Goal: Information Seeking & Learning: Learn about a topic

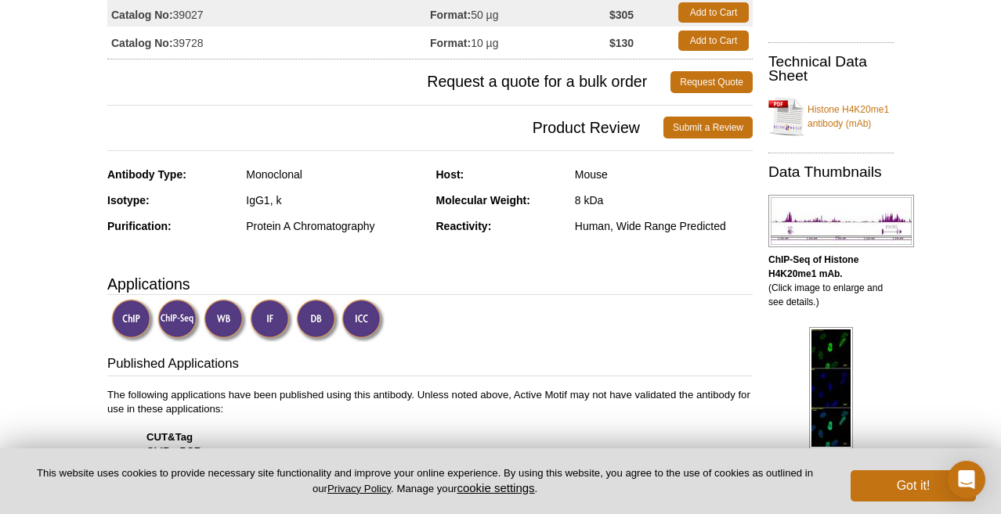
scroll to position [283, 0]
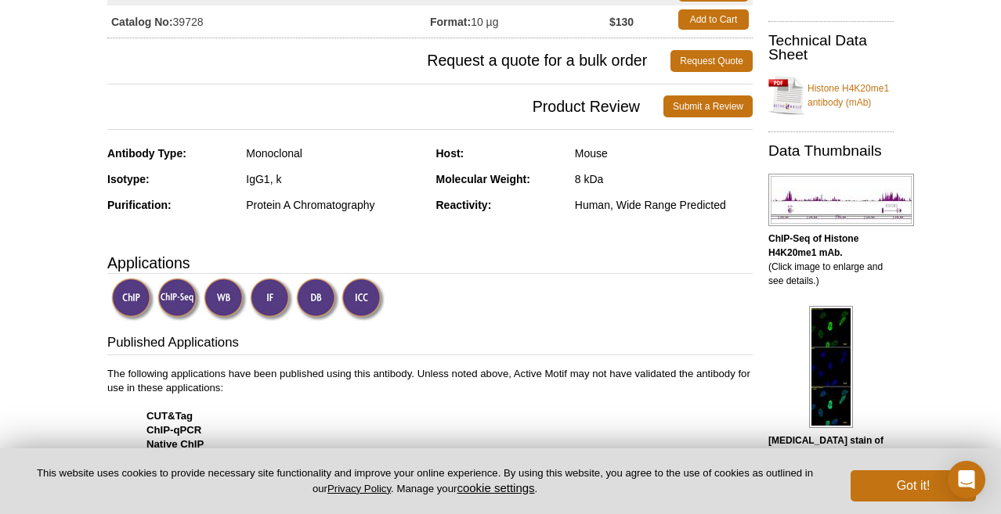
click at [259, 181] on div "IgG1, k" at bounding box center [335, 179] width 178 height 14
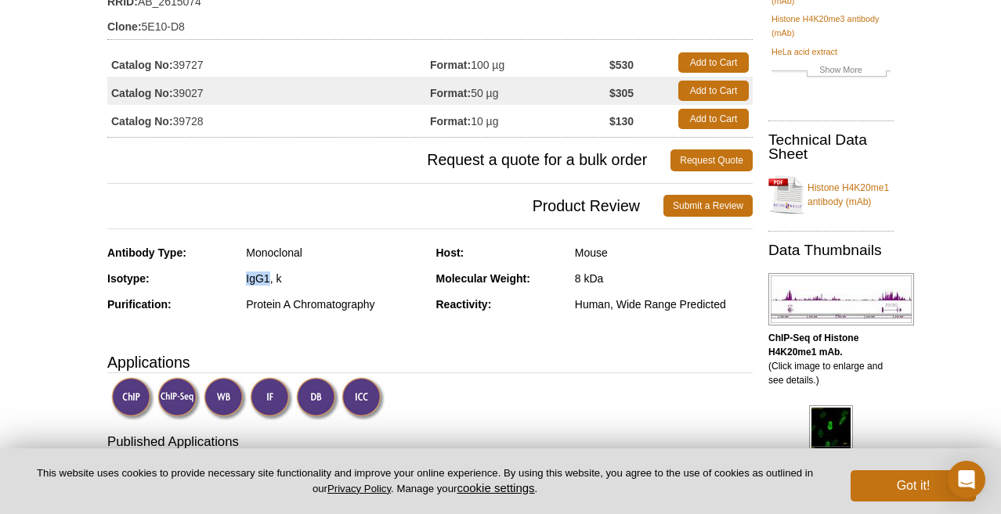
scroll to position [192, 0]
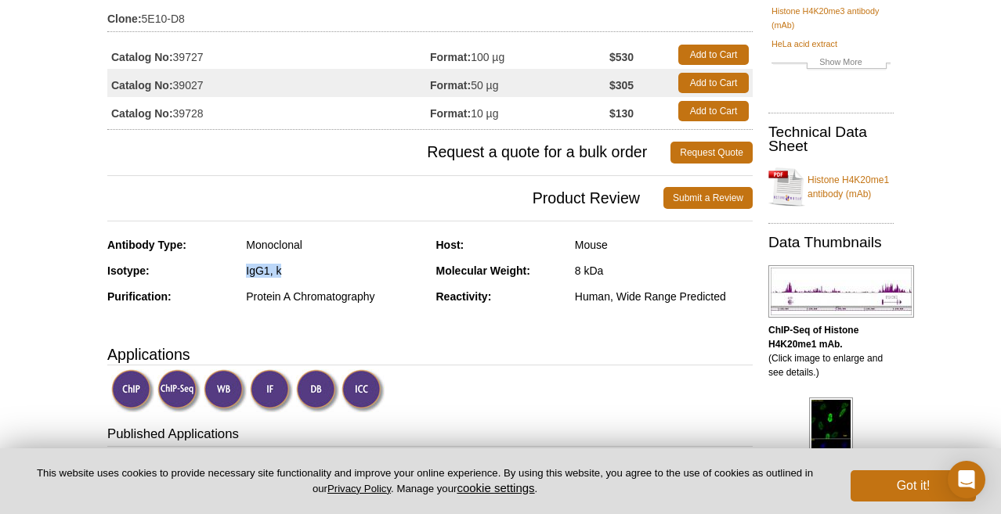
drag, startPoint x: 305, startPoint y: 269, endPoint x: 204, endPoint y: 269, distance: 101.8
click at [204, 269] on div "Isotype: IgG1, k" at bounding box center [265, 277] width 317 height 26
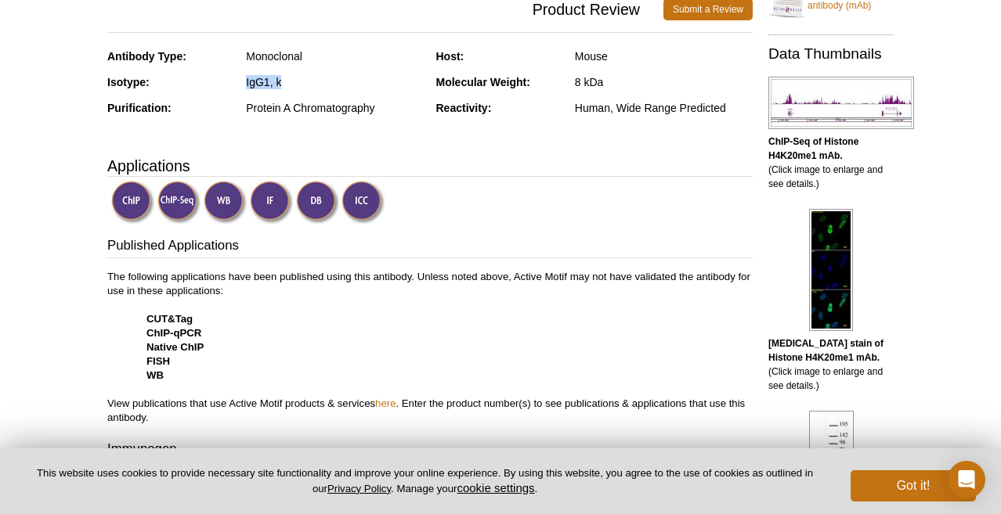
scroll to position [385, 0]
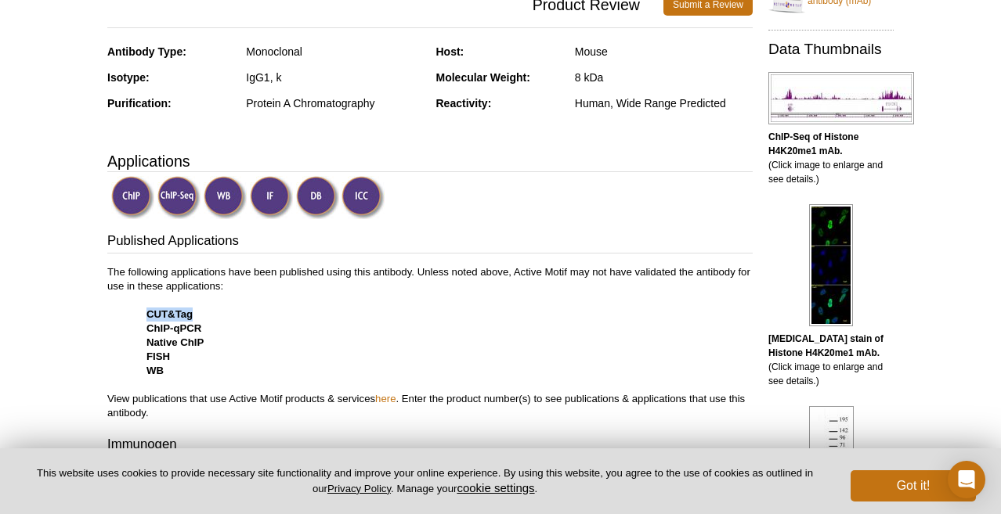
drag, startPoint x: 166, startPoint y: 316, endPoint x: 141, endPoint y: 316, distance: 25.1
click at [141, 316] on p "The following applications have been published using this antibody. Unless note…" at bounding box center [429, 342] width 645 height 155
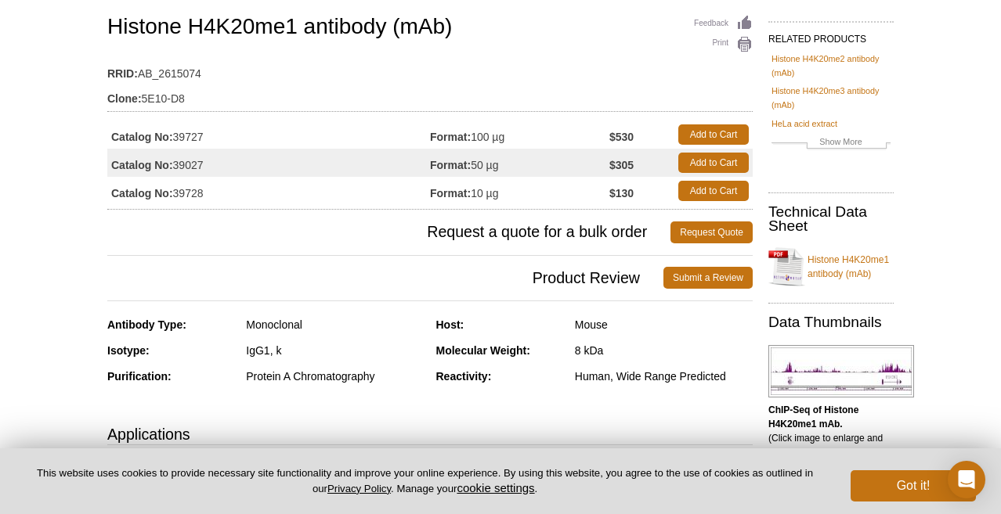
scroll to position [105, 0]
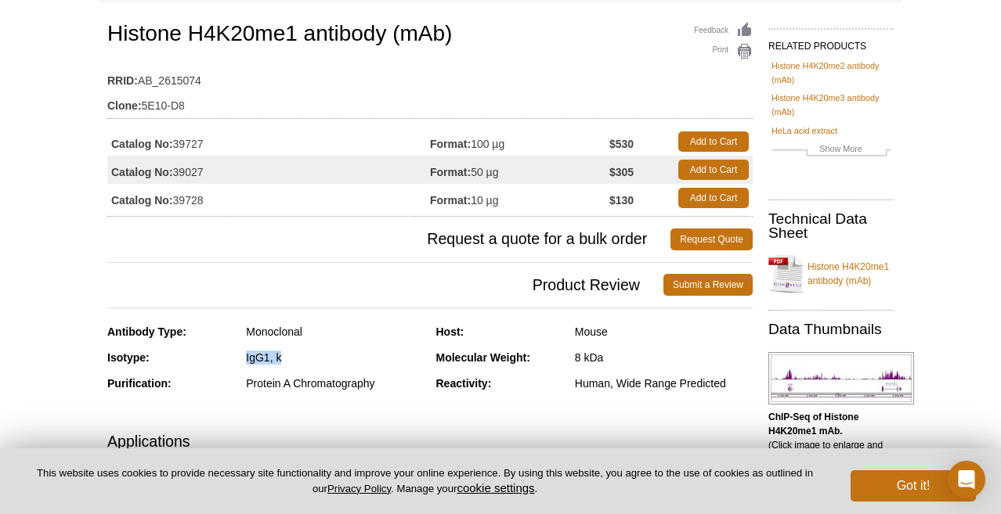
drag, startPoint x: 289, startPoint y: 358, endPoint x: 232, endPoint y: 357, distance: 57.2
click at [232, 357] on div "Isotype: IgG1, k" at bounding box center [265, 364] width 317 height 26
copy div "IgG1, k"
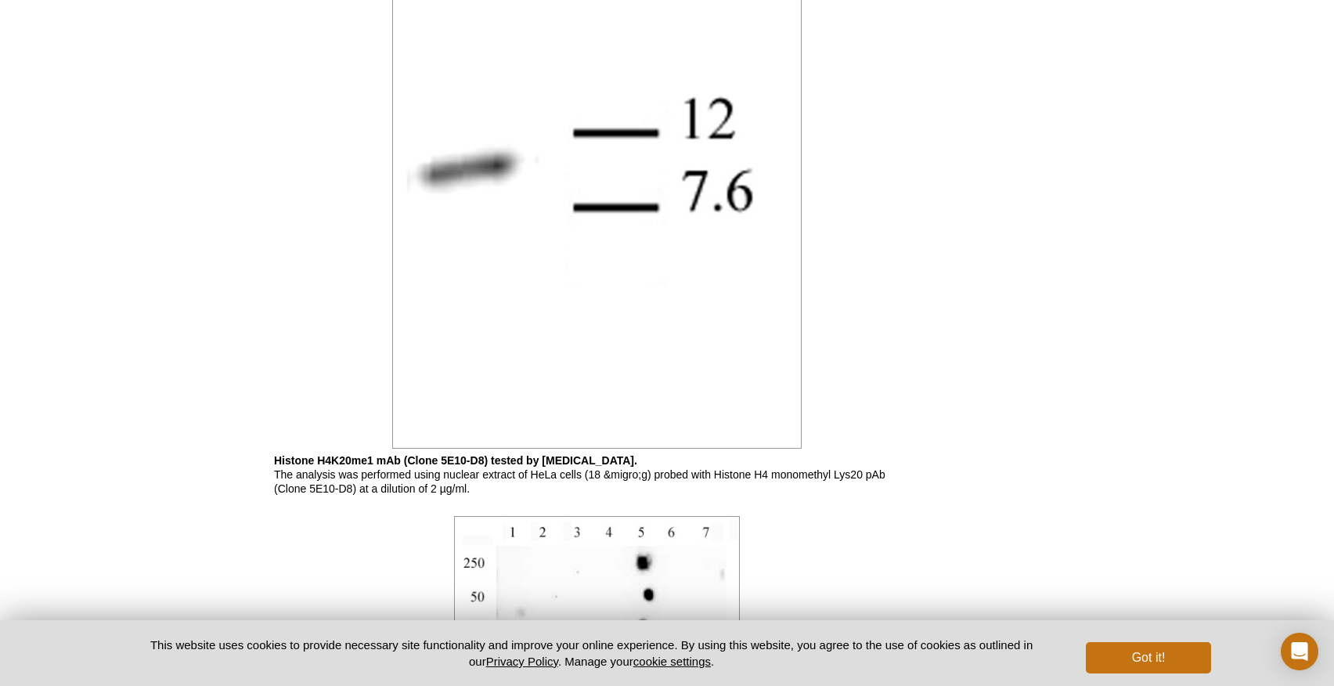
scroll to position [4187, 0]
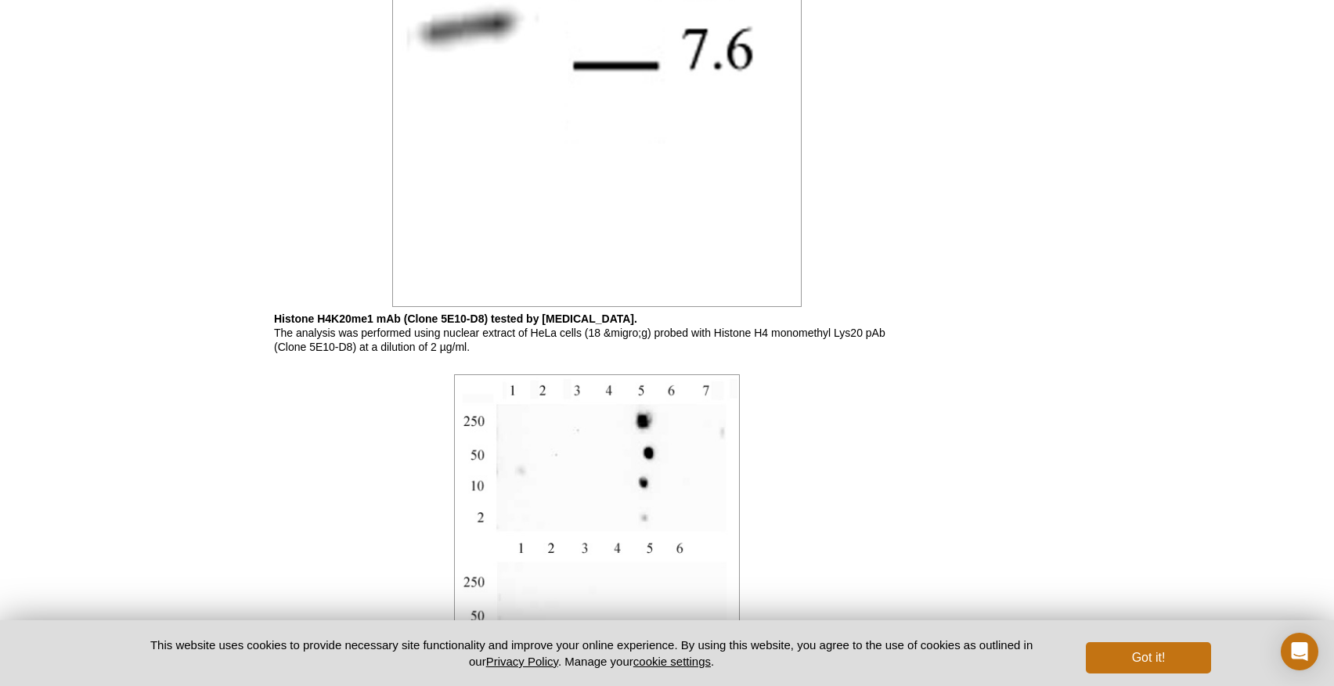
drag, startPoint x: 482, startPoint y: 348, endPoint x: 381, endPoint y: 348, distance: 101.8
click at [381, 348] on p "Histone H4K20me1 mAb (Clone 5E10-D8) tested by [MEDICAL_DATA]. The analysis was…" at bounding box center [596, 333] width 645 height 42
copy p "dilution of 2 µg/ml."
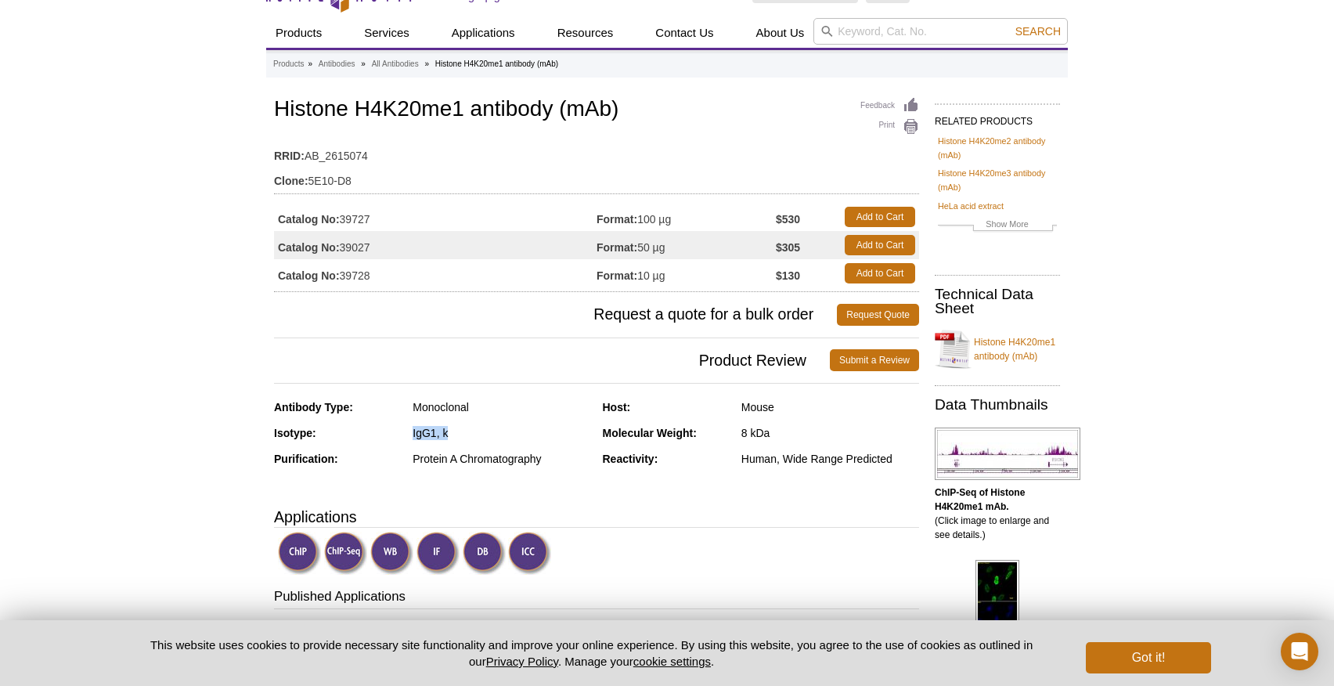
scroll to position [42, 0]
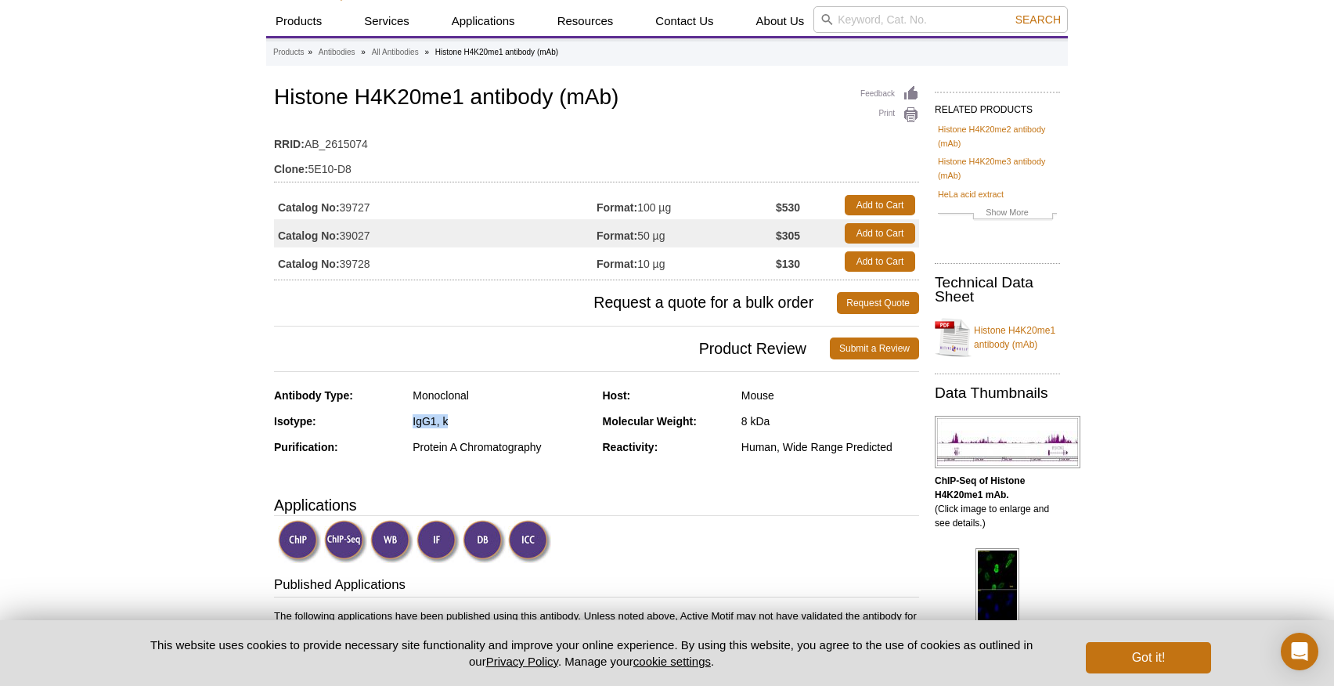
click at [403, 514] on img at bounding box center [391, 541] width 43 height 43
click at [389, 514] on img at bounding box center [391, 541] width 43 height 43
click at [293, 514] on img at bounding box center [299, 541] width 43 height 43
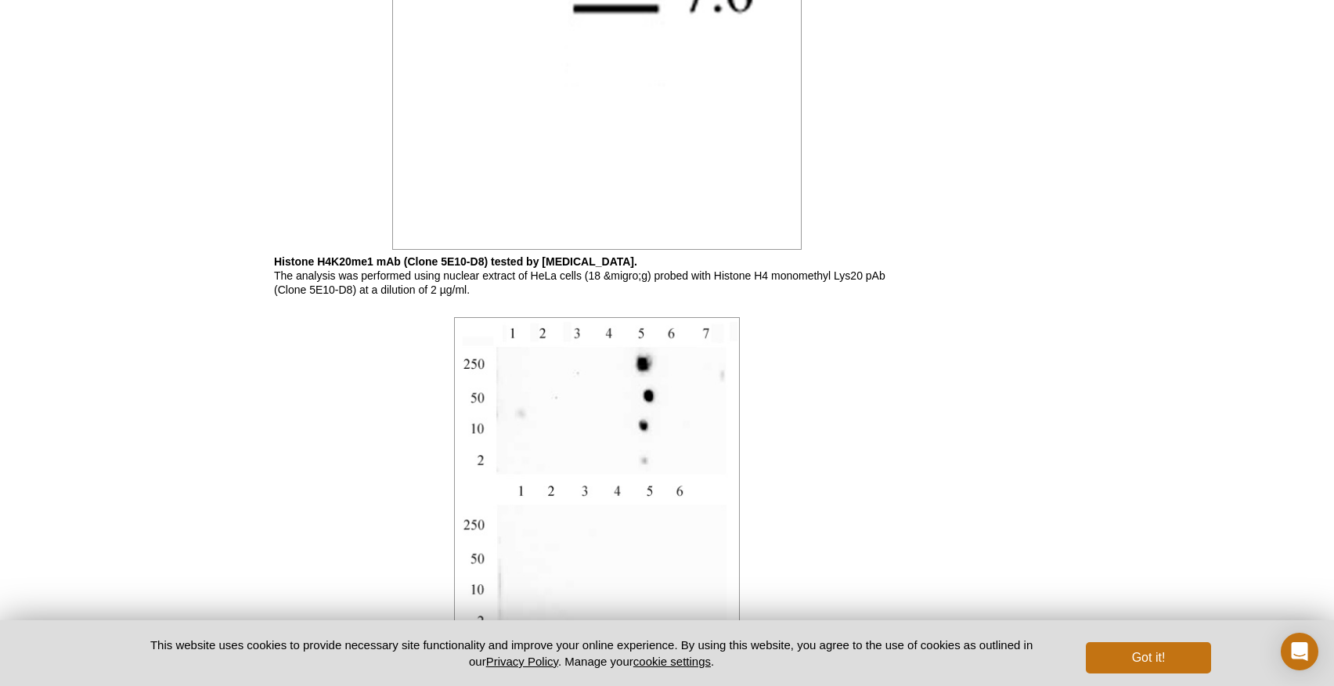
scroll to position [4846, 0]
